Goal: Task Accomplishment & Management: Complete application form

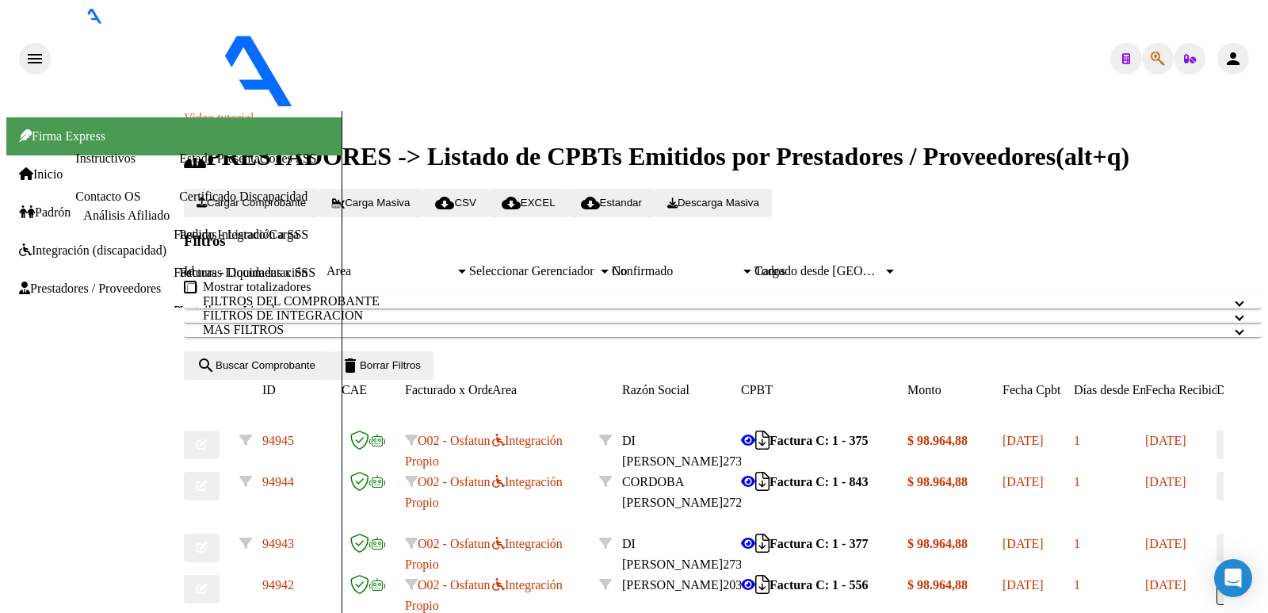
click at [305, 189] on button "Cargar Comprobante" at bounding box center [251, 203] width 135 height 29
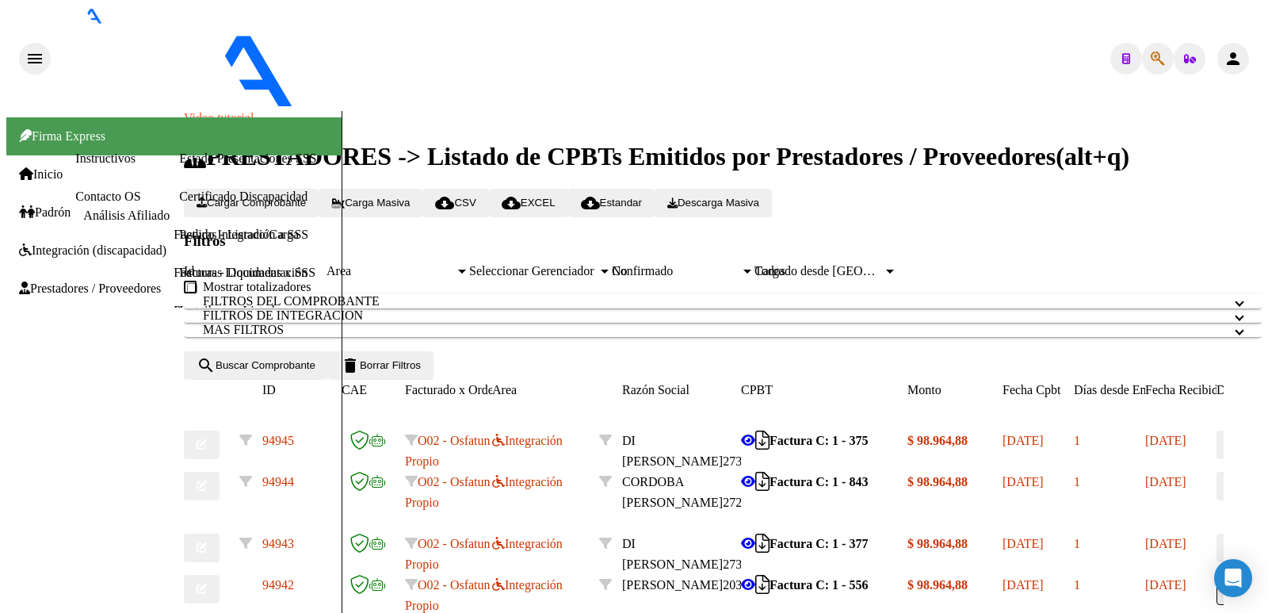
type input "202508"
drag, startPoint x: 144, startPoint y: 421, endPoint x: 281, endPoint y: 397, distance: 138.4
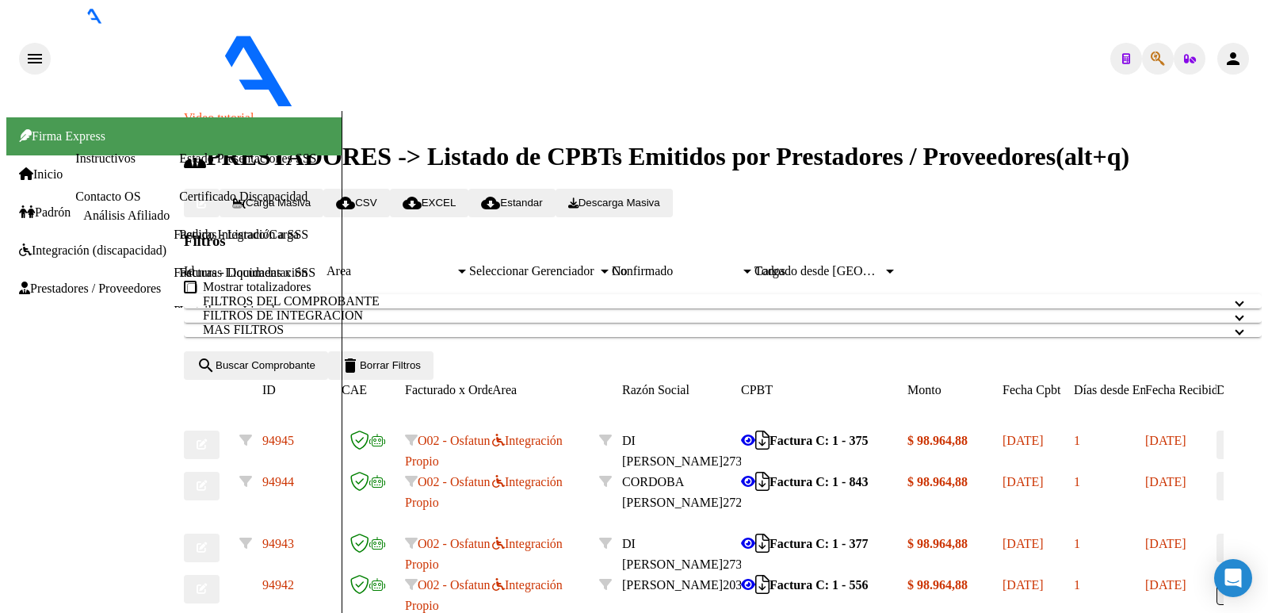
type input "asistencia"
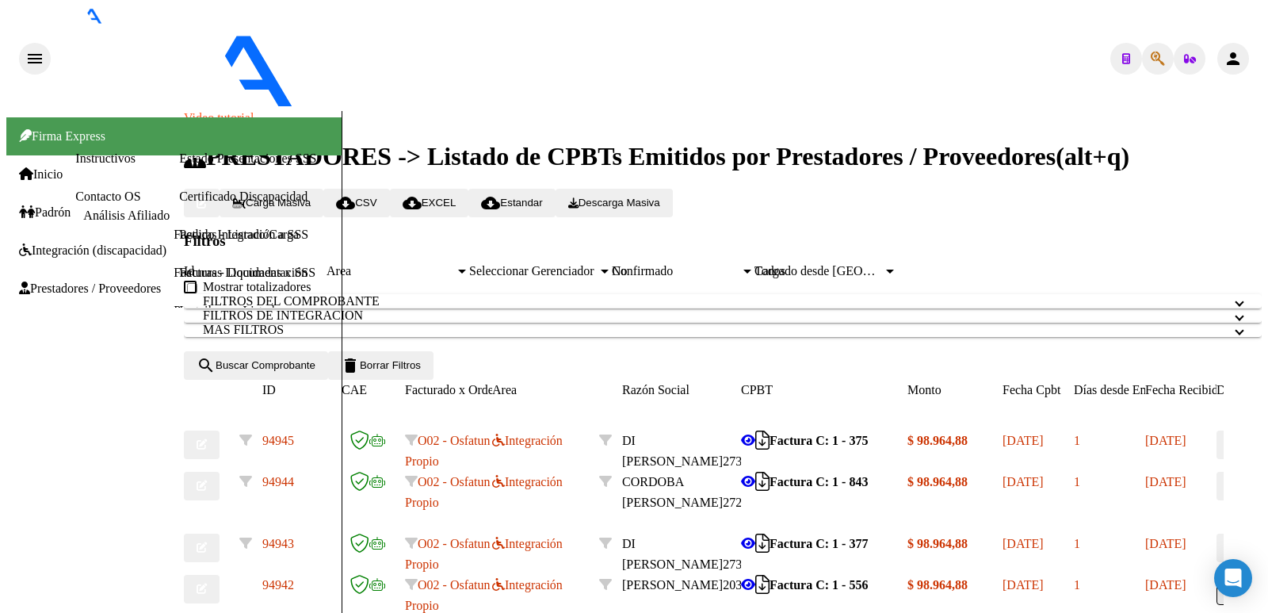
type input "C:\fakepath\[DATE] [PERSON_NAME].pdf"
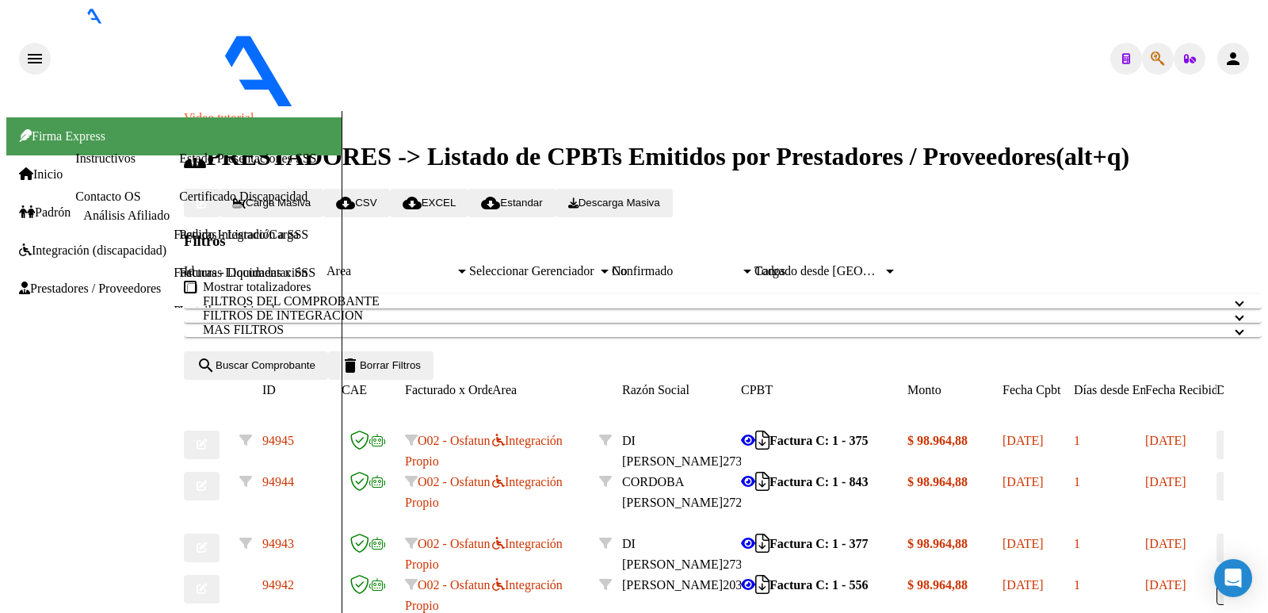
type input "$ 0,00"
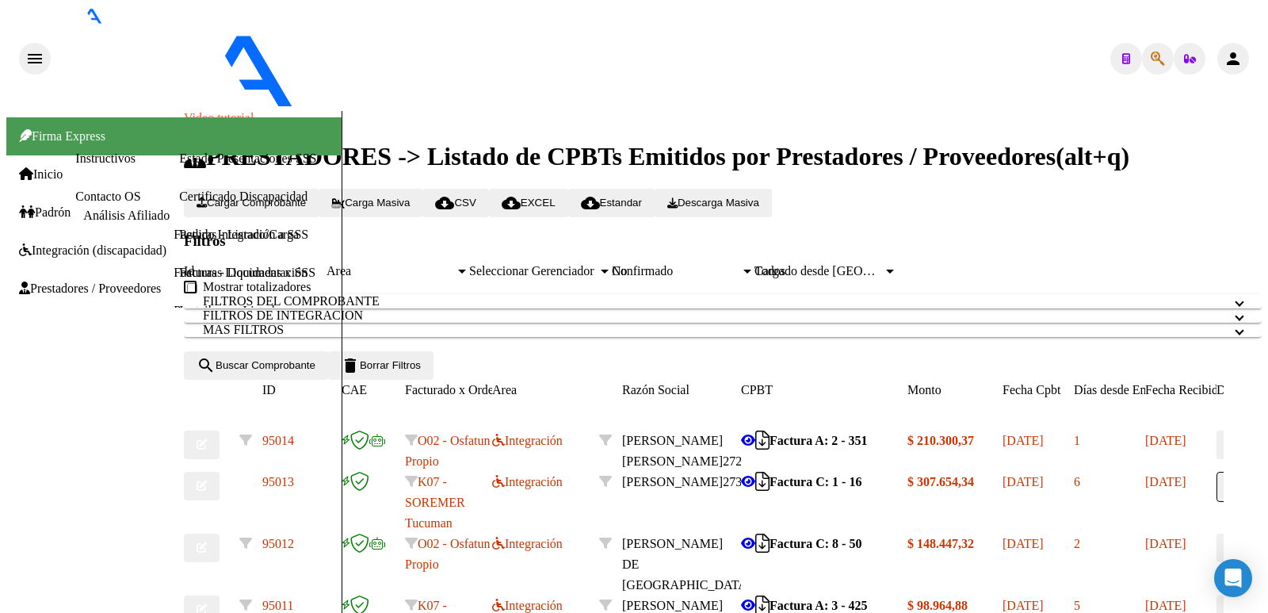
click at [319, 189] on button "Cargar Comprobante" at bounding box center [251, 203] width 135 height 29
type input "202508"
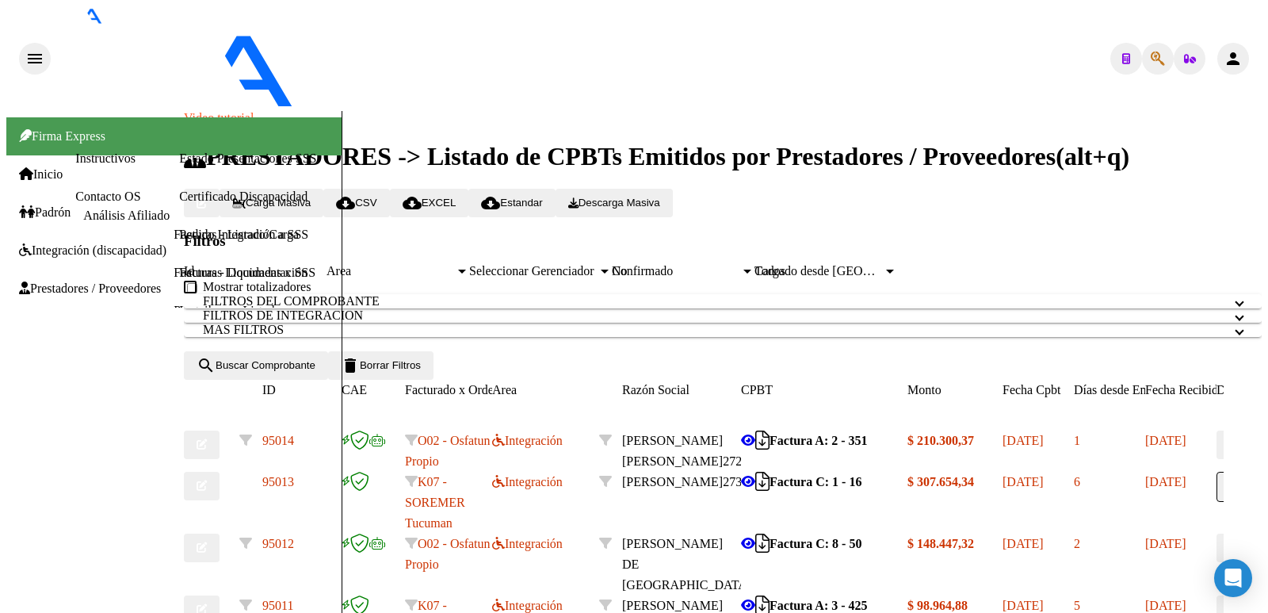
type input "asistencia"
type input "C:\fakepath\Planilla asistencia 08-25 [PERSON_NAME].pdf"
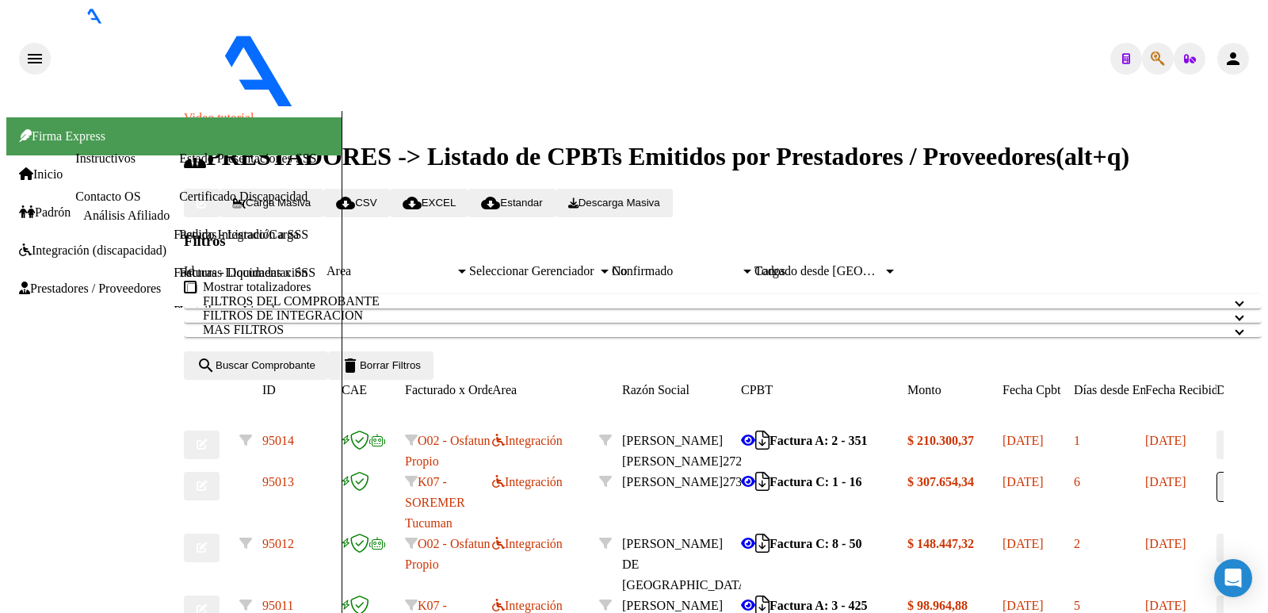
scroll to position [0, 0]
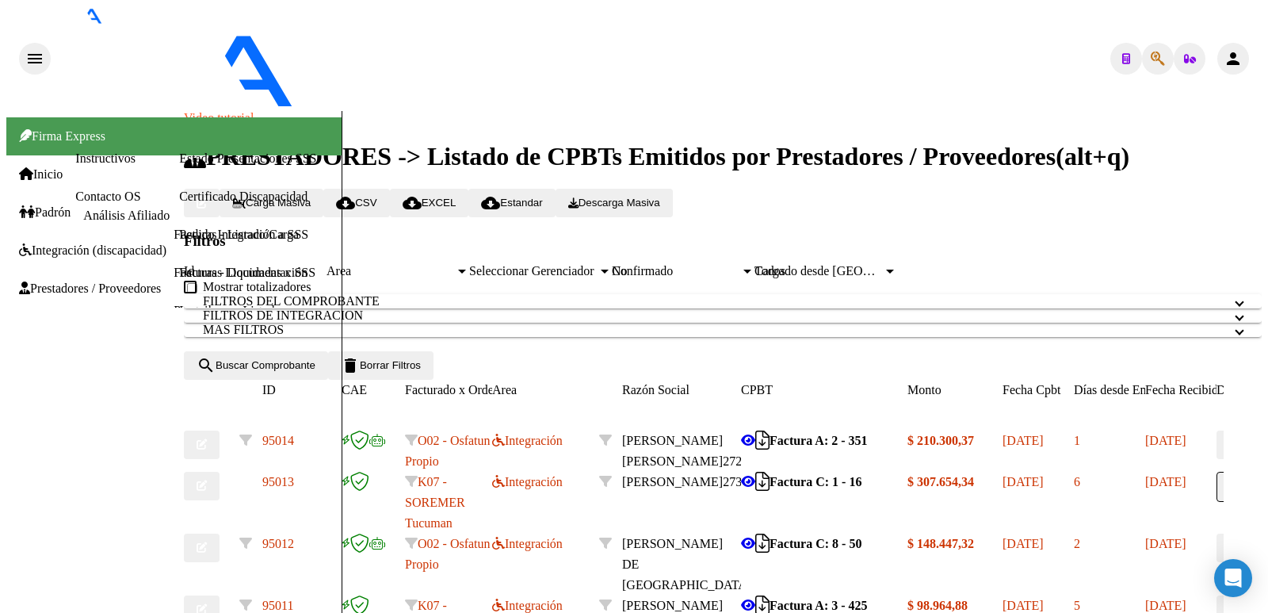
type input "$ 0,00"
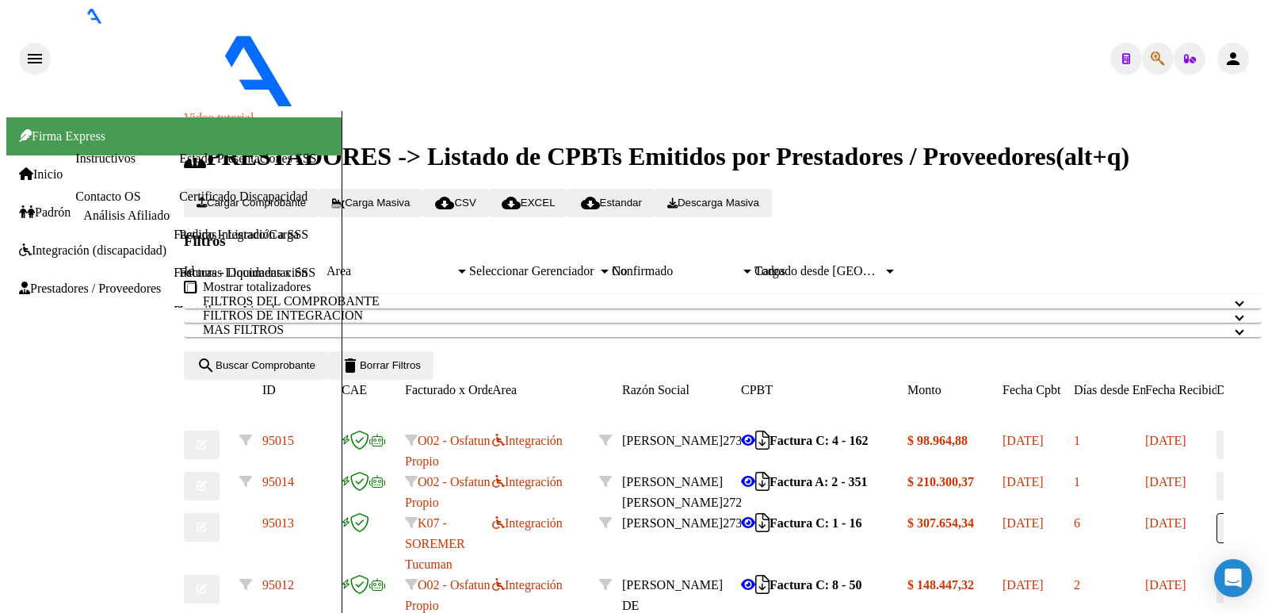
click at [301, 197] on span "Cargar Comprobante" at bounding box center [251, 203] width 109 height 12
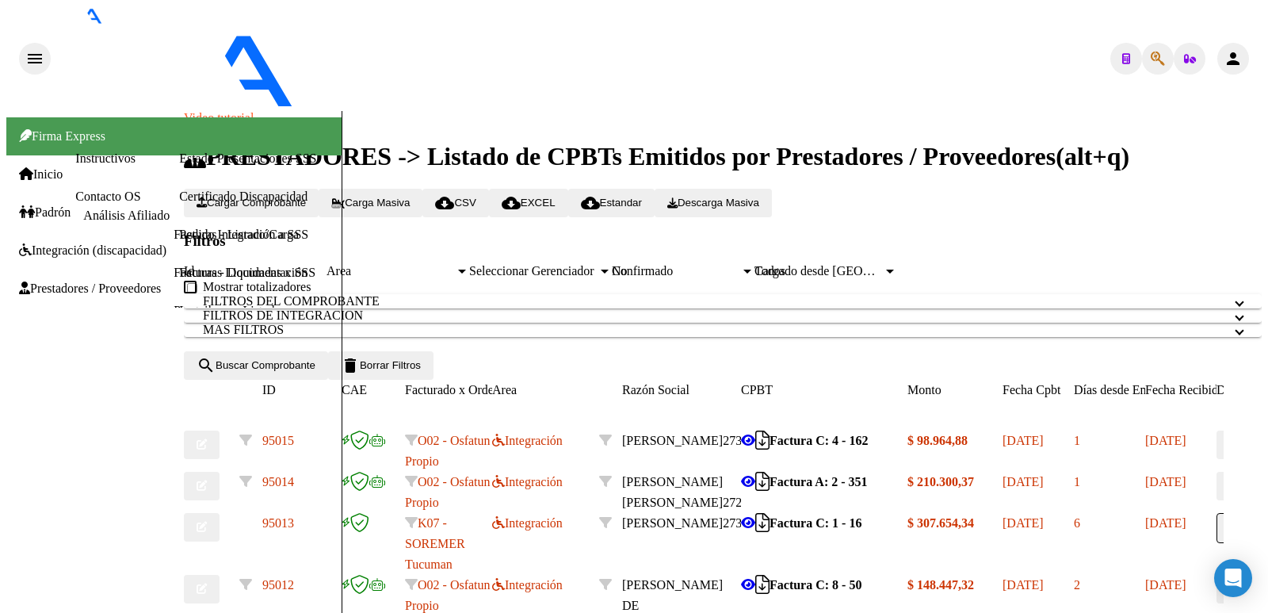
type input "202508"
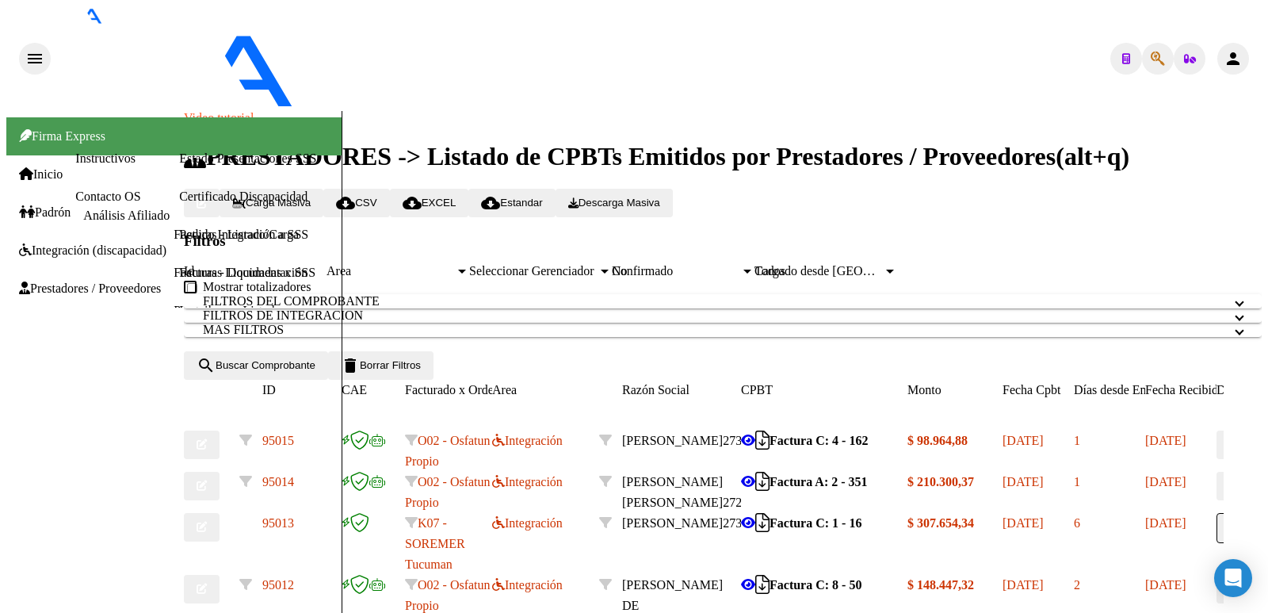
type input "asistencia"
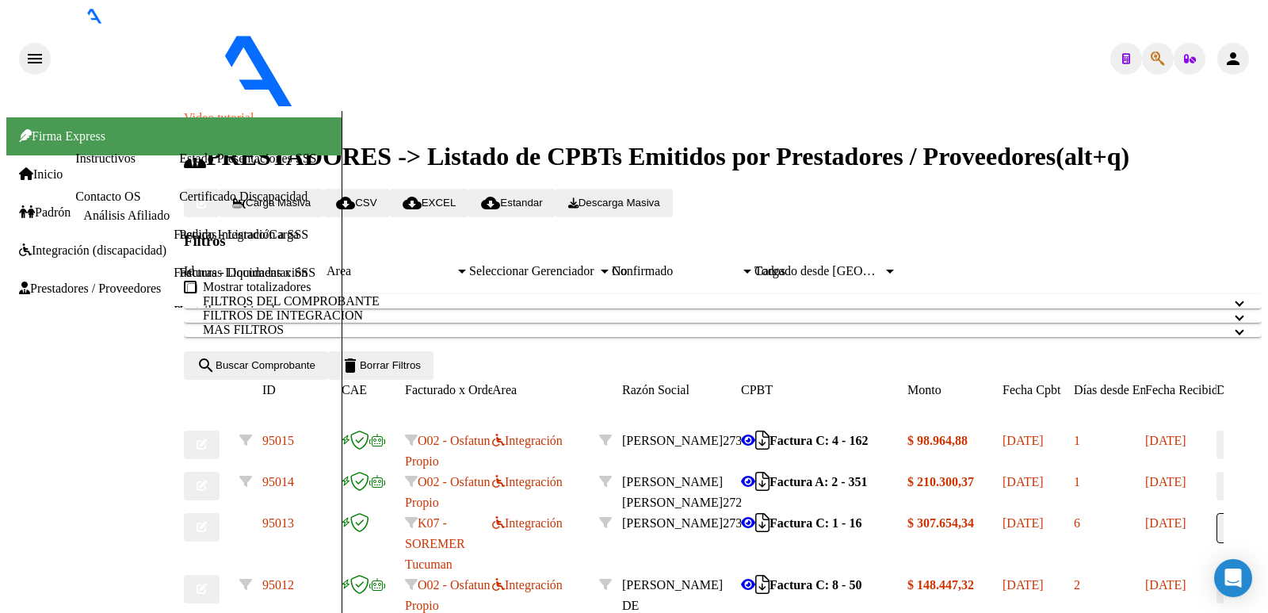
type input "C:\fakepath\Planilla asistencia 08-25 [PERSON_NAME].pdf"
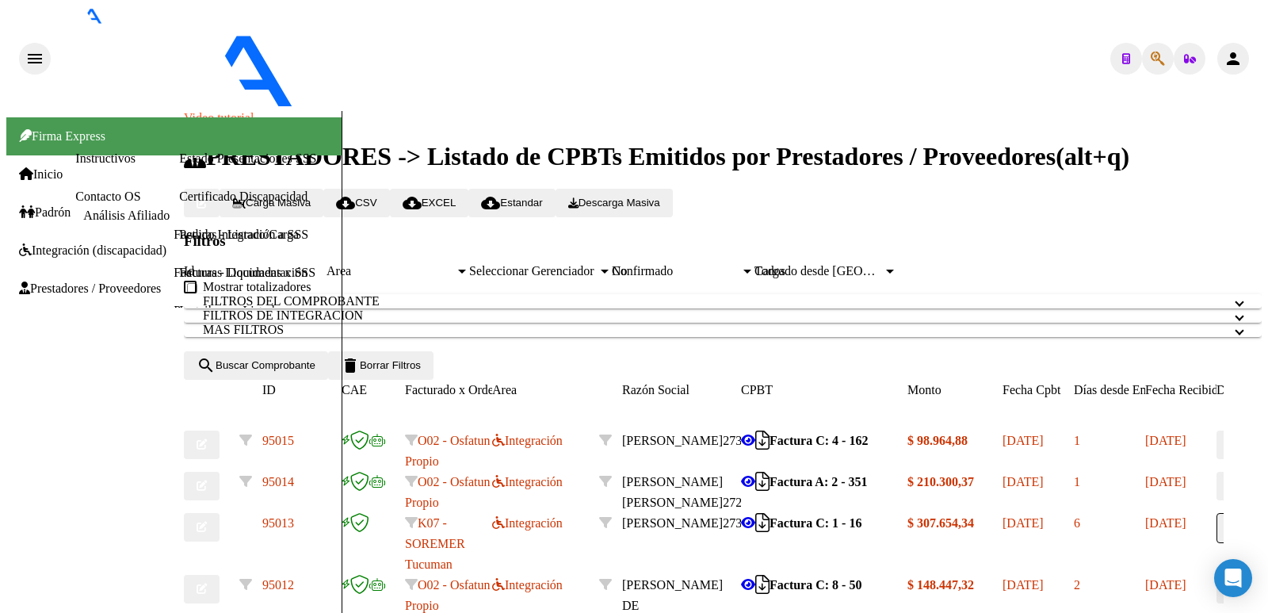
type input "$ 0,00"
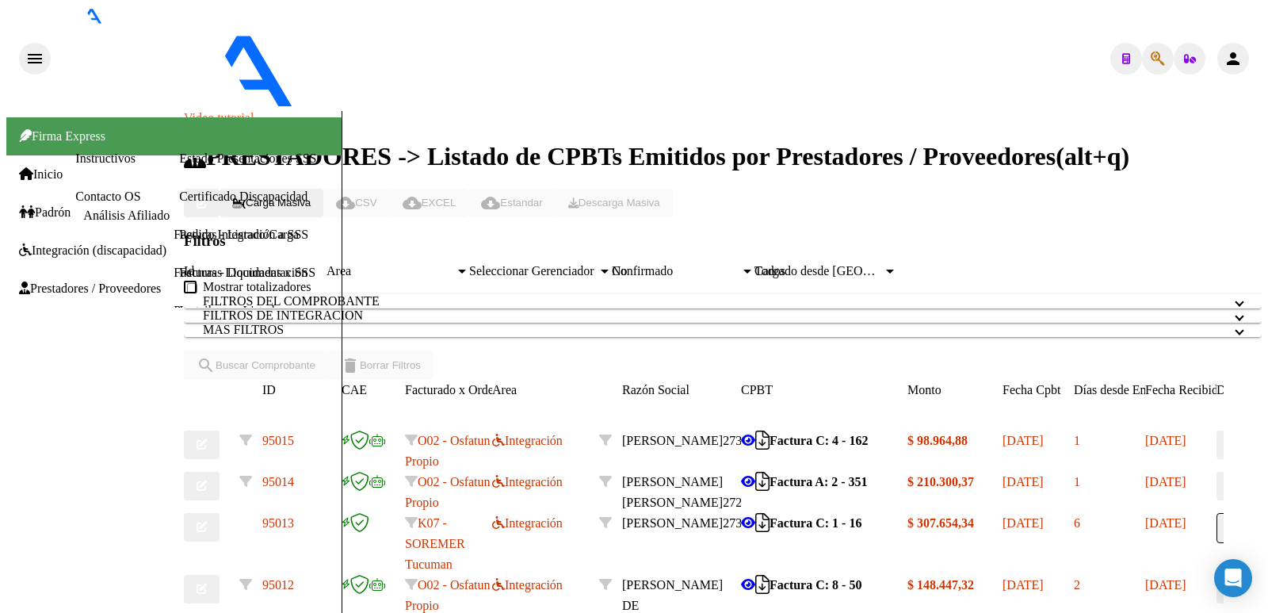
scroll to position [1141, 0]
